Goal: Task Accomplishment & Management: Manage account settings

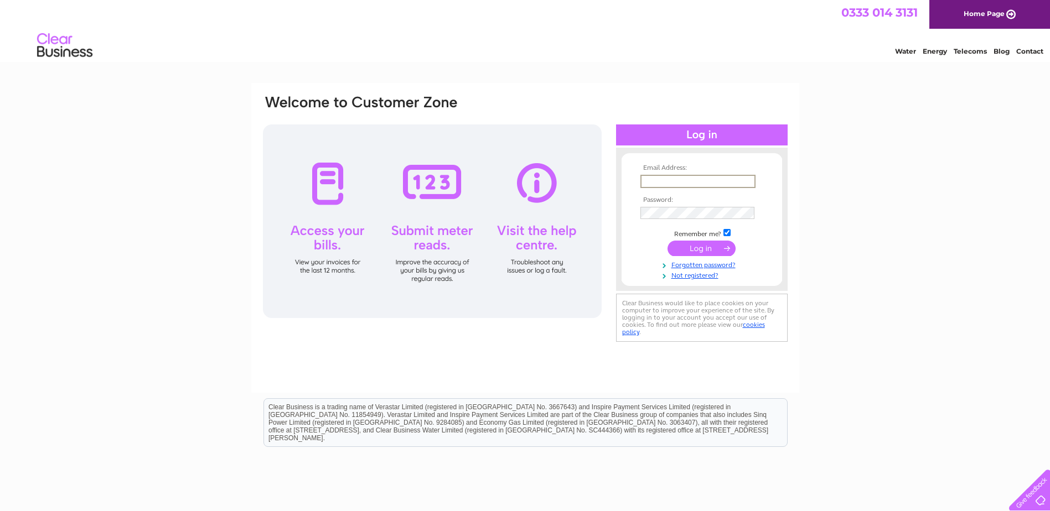
paste input "heather.montador@blackadders.co.uk"
type input "heather.montador@blackadders.co.uk"
click at [700, 245] on input "submit" at bounding box center [701, 248] width 68 height 15
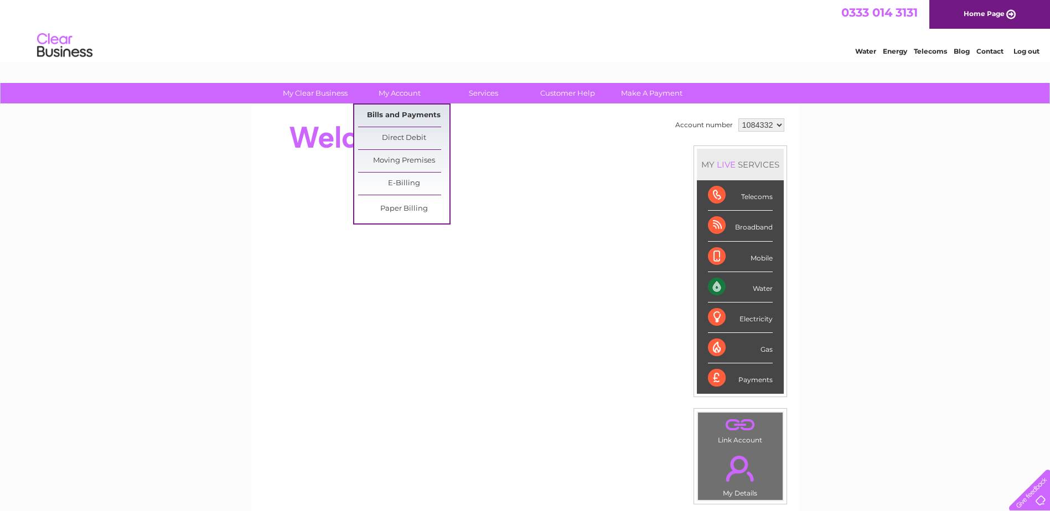
click at [414, 111] on link "Bills and Payments" at bounding box center [403, 116] width 91 height 22
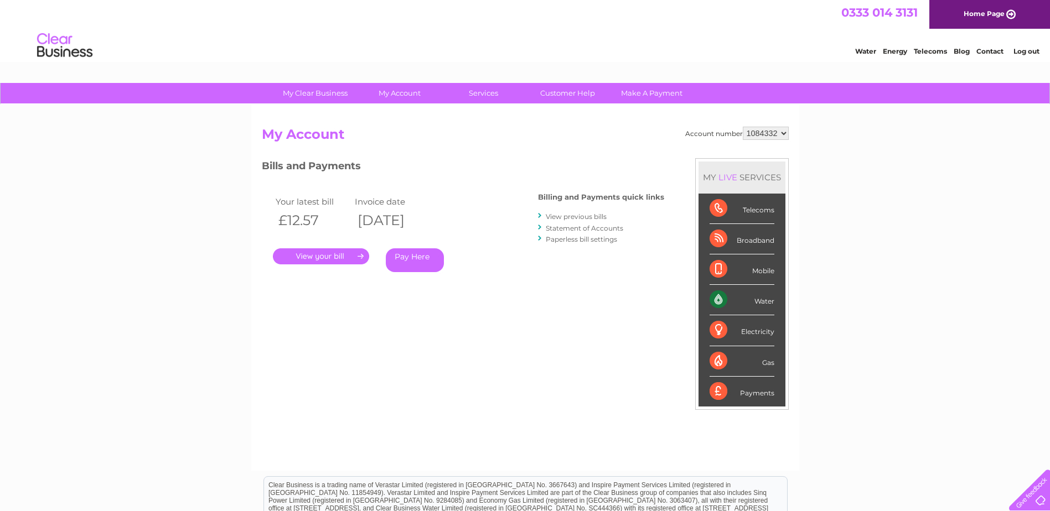
click at [331, 258] on link "." at bounding box center [321, 256] width 96 height 16
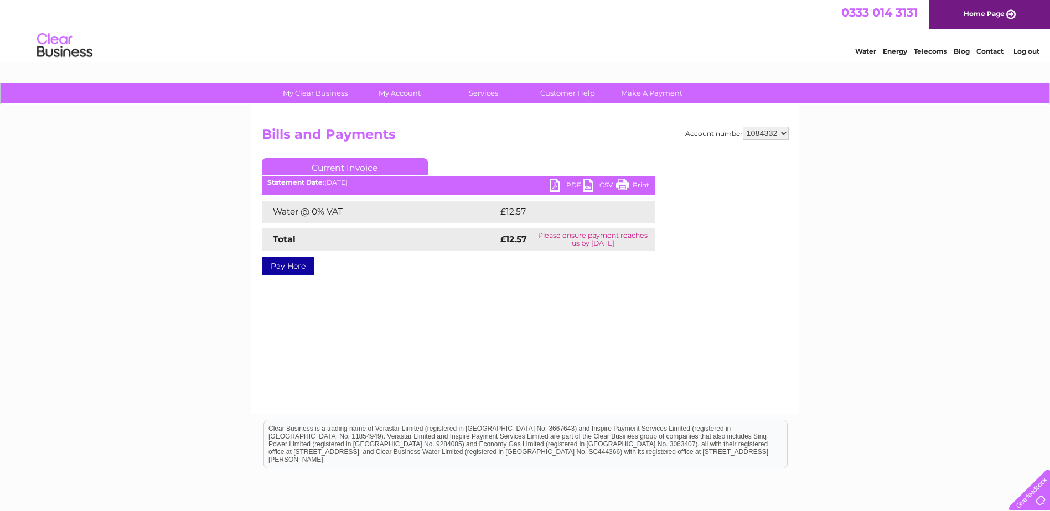
click at [554, 186] on link "PDF" at bounding box center [565, 187] width 33 height 16
